Goal: Check status: Check status

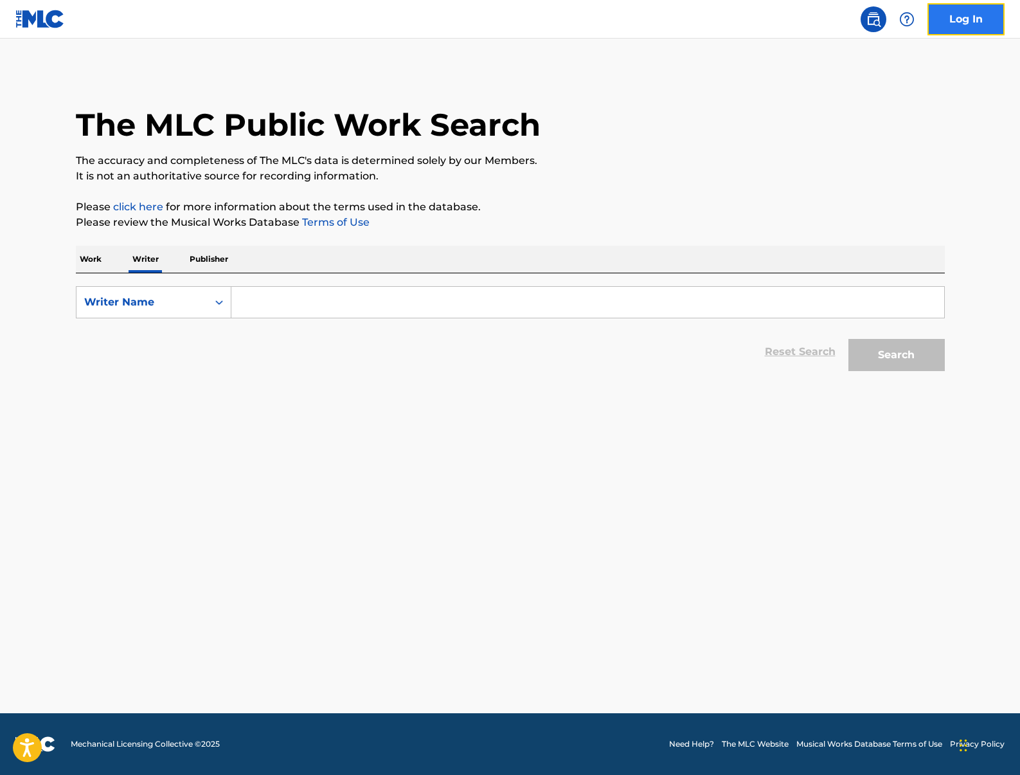
click at [986, 28] on link "Log In" at bounding box center [966, 19] width 77 height 32
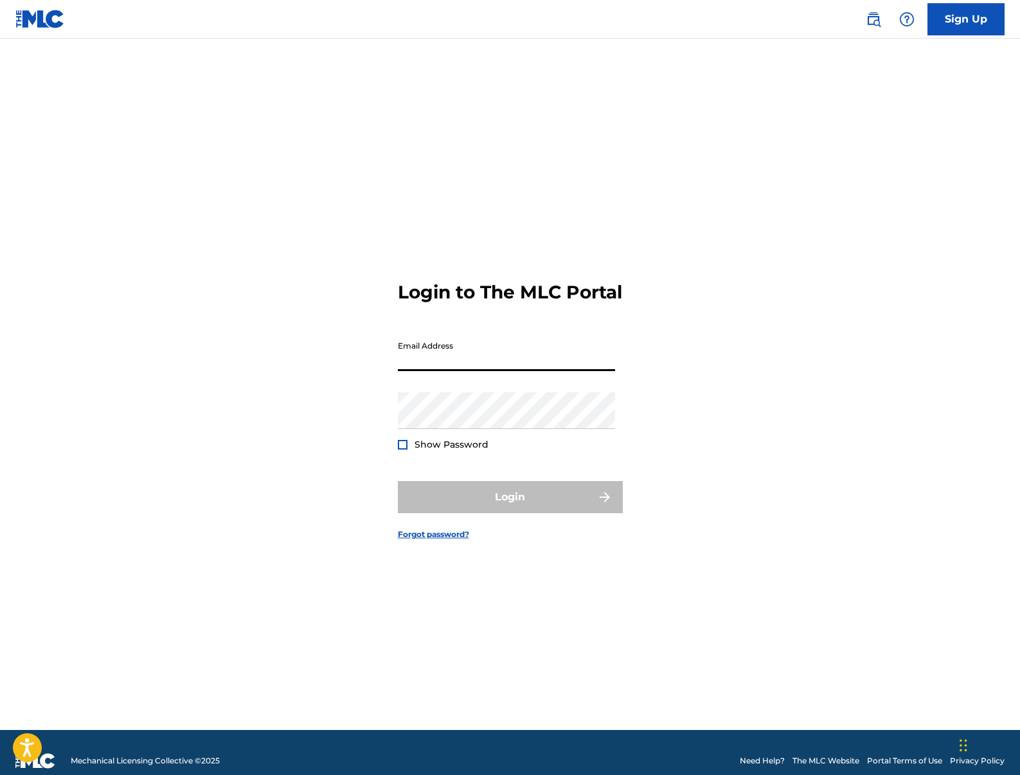
click at [510, 371] on input "Email Address" at bounding box center [506, 352] width 217 height 37
type input "[EMAIL_ADDRESS][DOMAIN_NAME]"
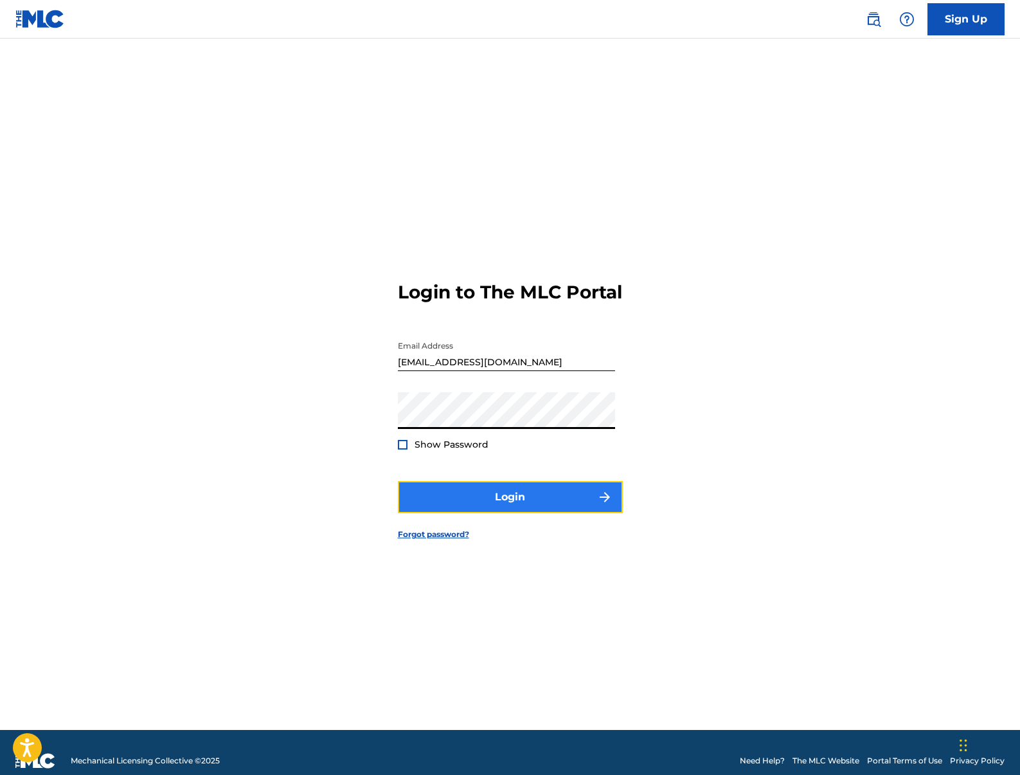
click at [527, 500] on button "Login" at bounding box center [510, 497] width 225 height 32
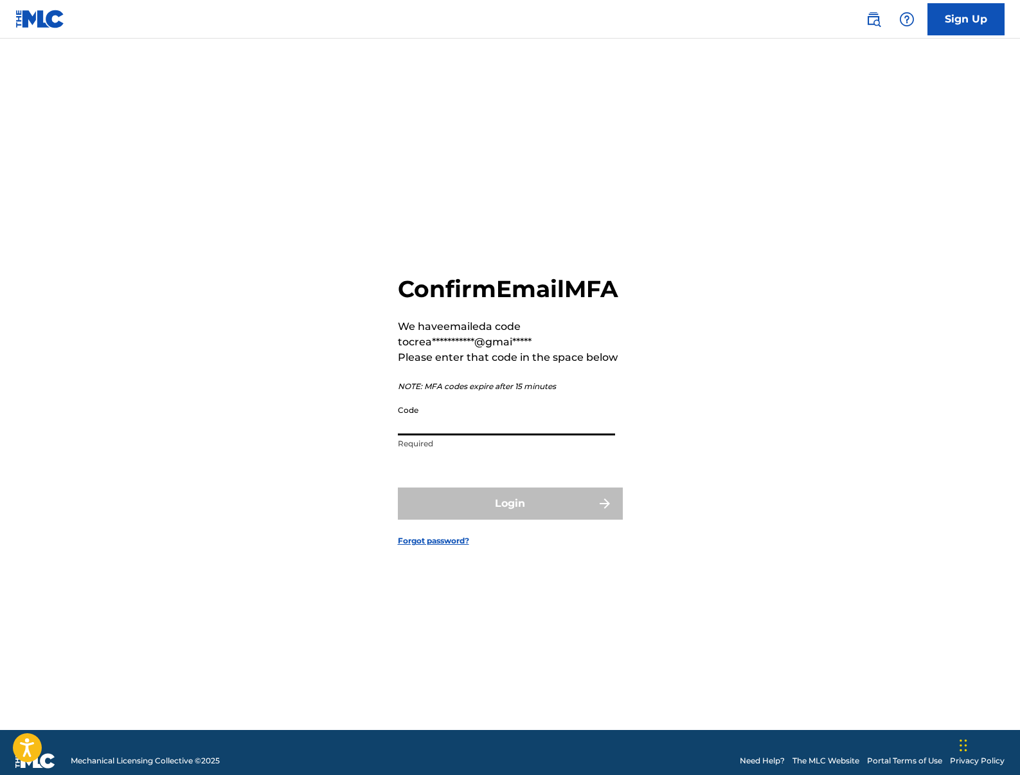
click at [459, 426] on input "Code" at bounding box center [506, 417] width 217 height 37
paste input "593959"
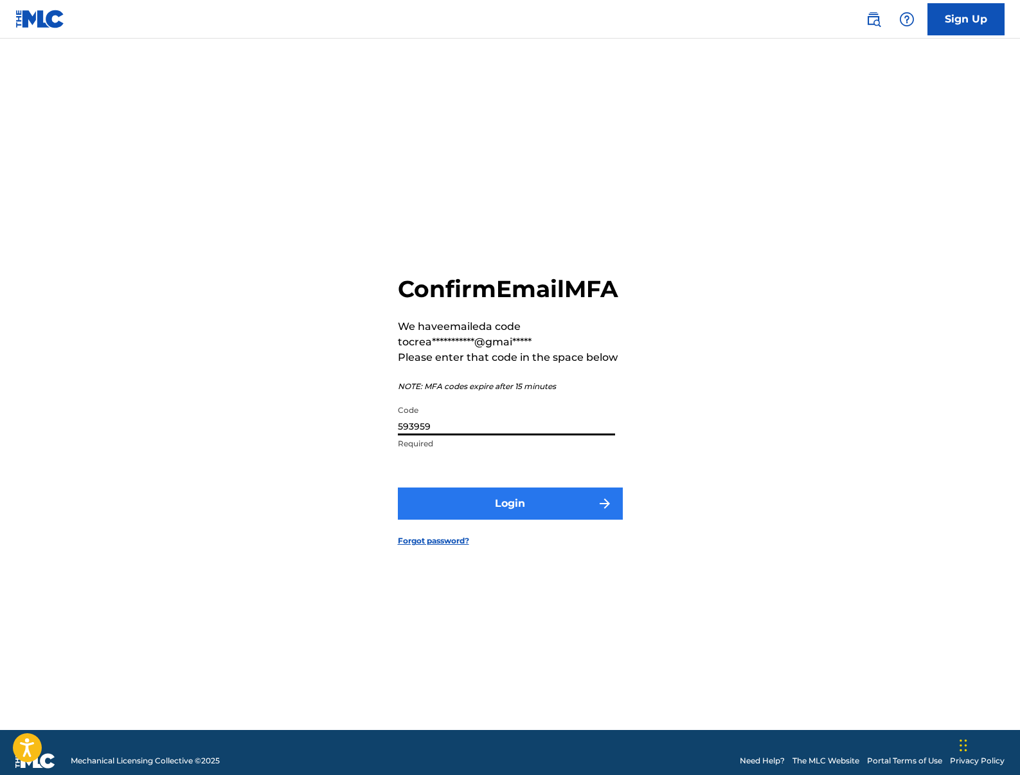
type input "593959"
click at [498, 519] on button "Login" at bounding box center [510, 503] width 225 height 32
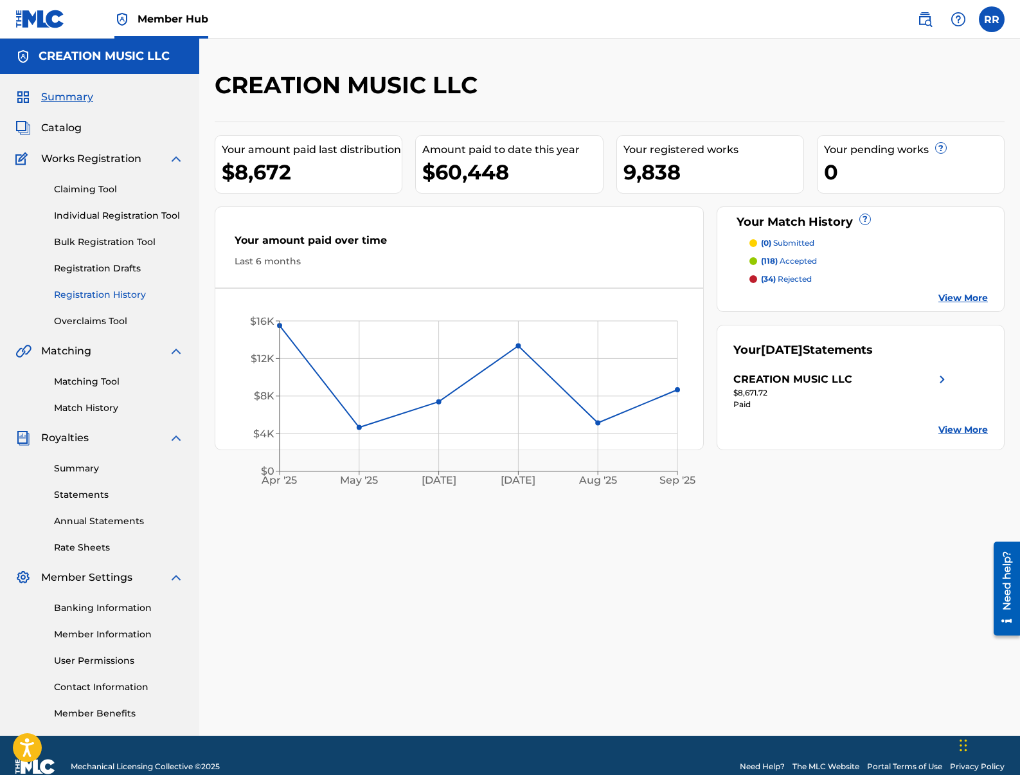
click at [106, 293] on link "Registration History" at bounding box center [119, 295] width 130 height 14
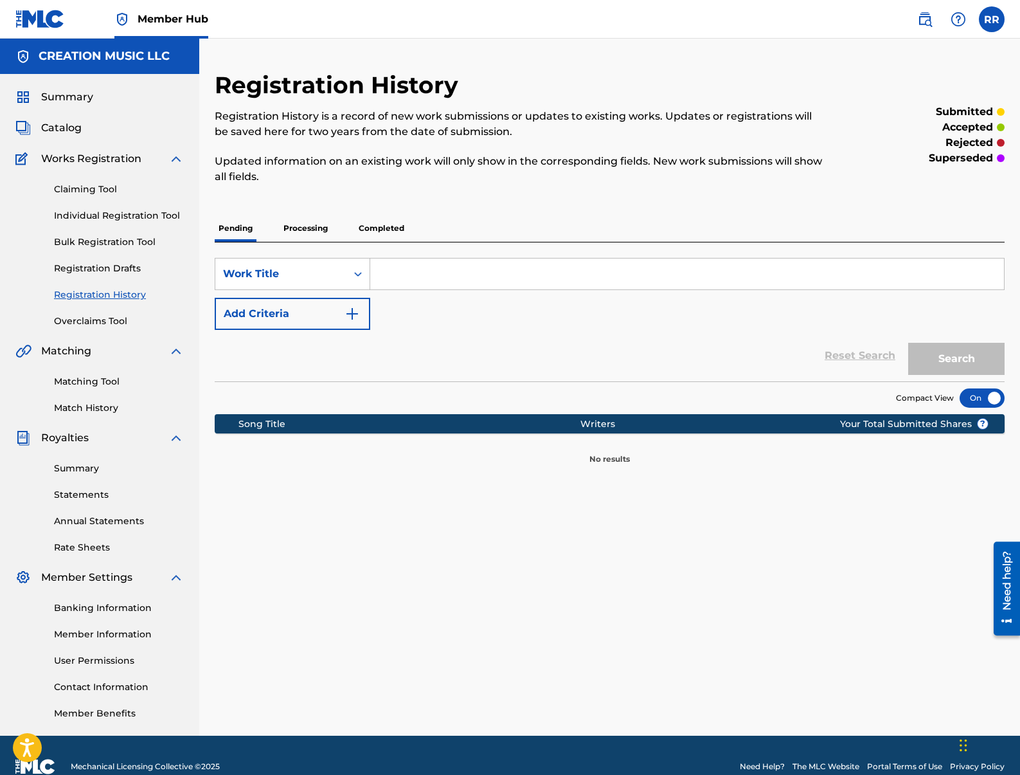
click at [303, 222] on p "Processing" at bounding box center [306, 228] width 52 height 27
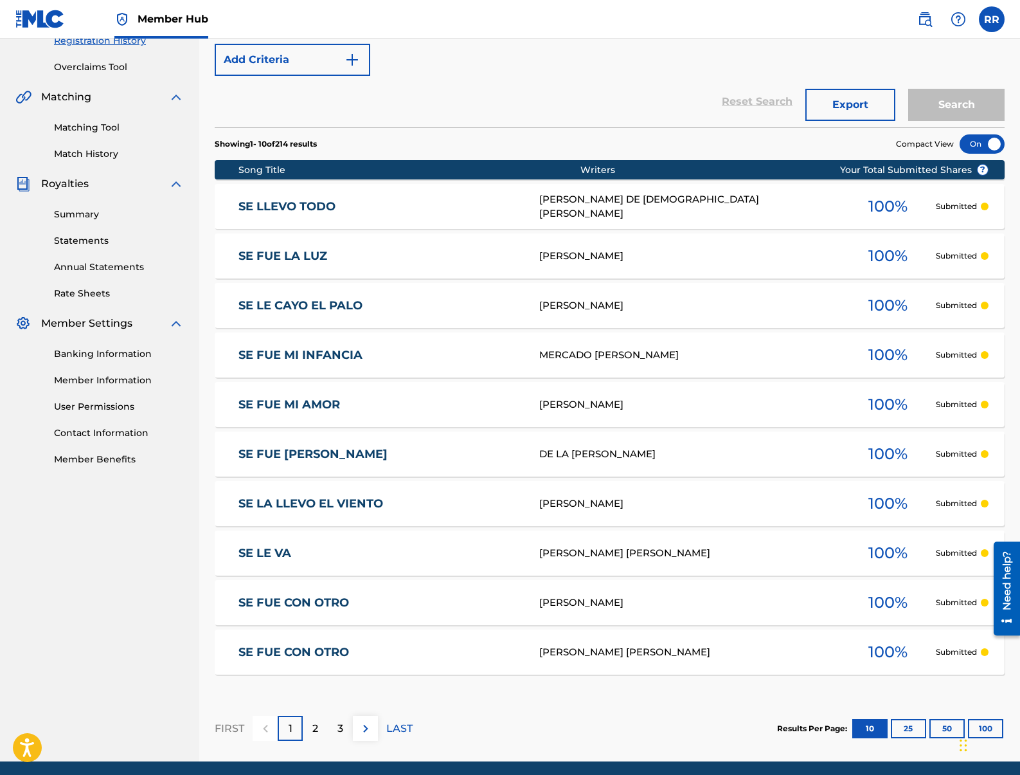
scroll to position [302, 0]
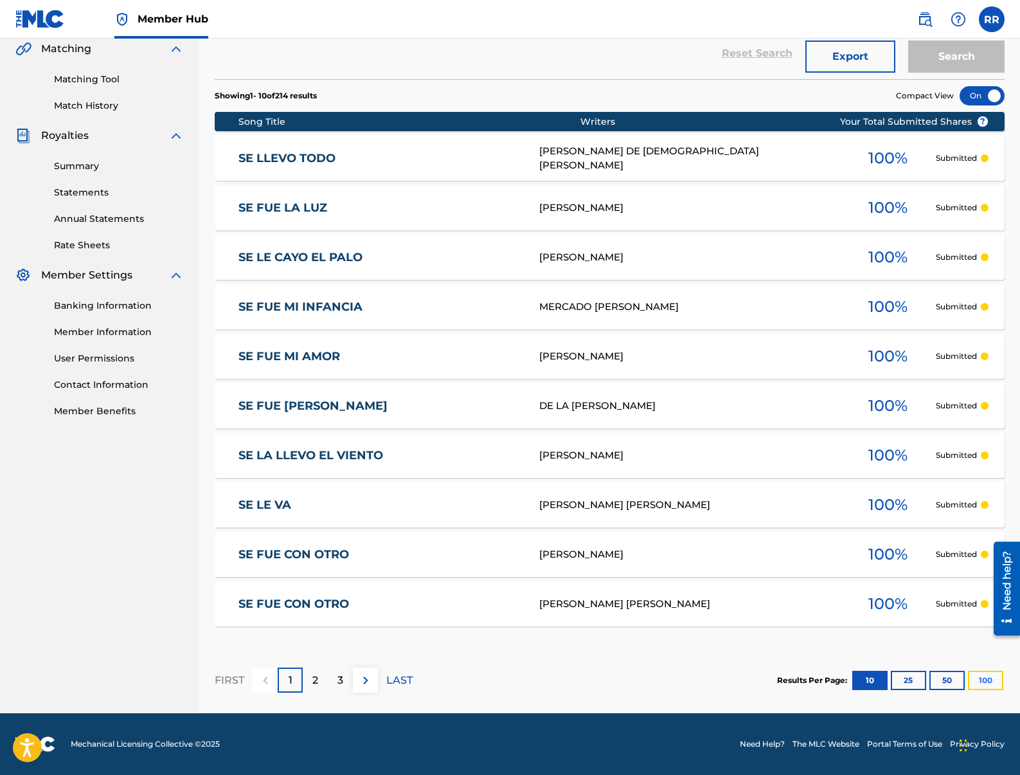
click at [999, 680] on button "100" at bounding box center [985, 680] width 35 height 19
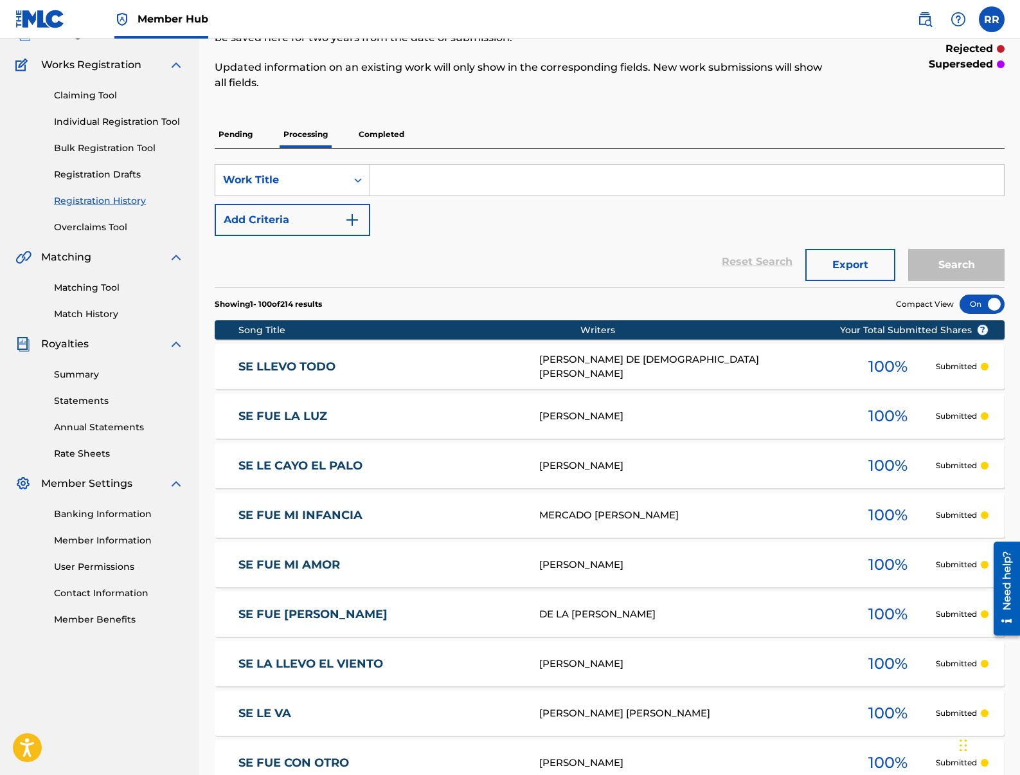
scroll to position [0, 0]
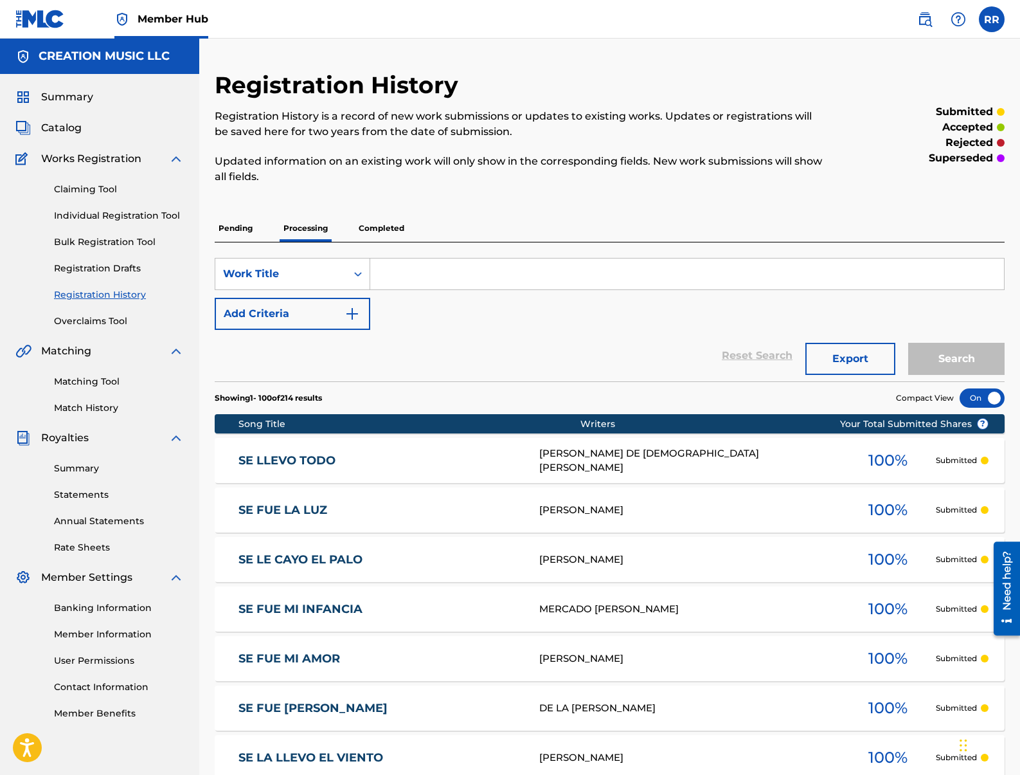
click at [384, 232] on p "Completed" at bounding box center [381, 228] width 53 height 27
